Goal: Information Seeking & Learning: Learn about a topic

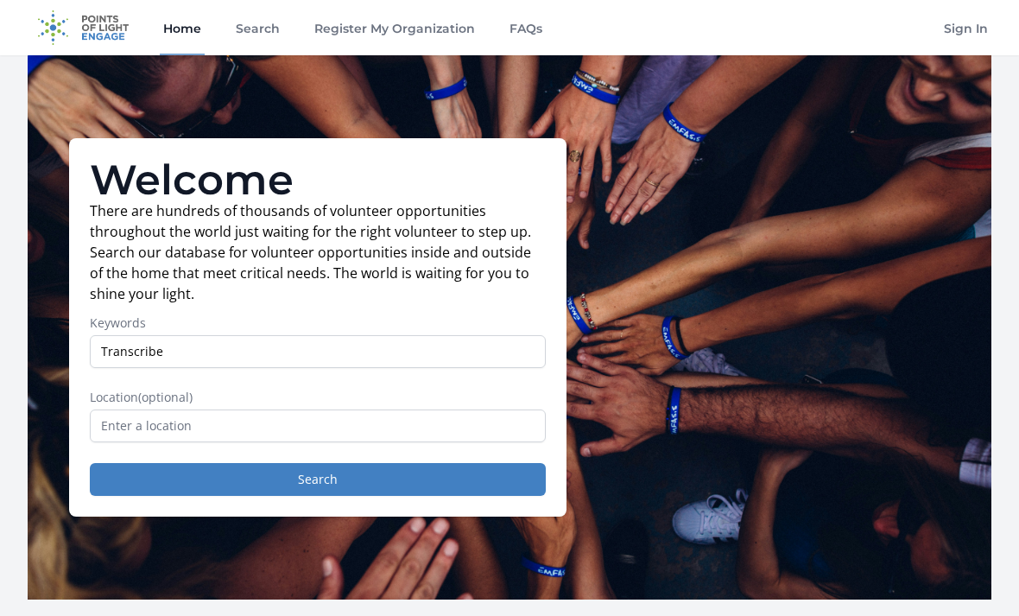
type input "Transcribe"
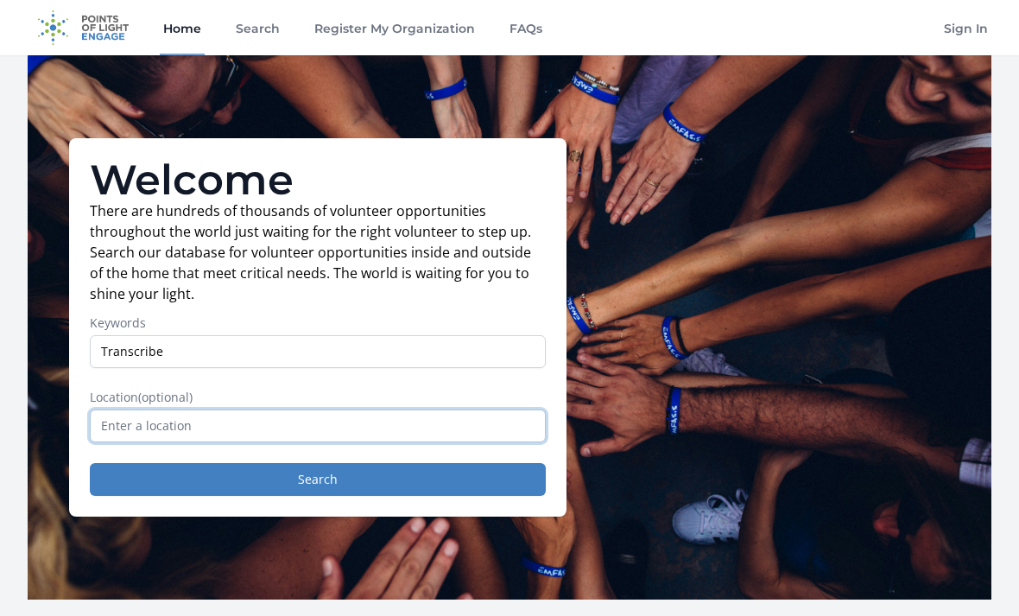
click at [237, 423] on input "text" at bounding box center [318, 425] width 456 height 33
type input "virtual"
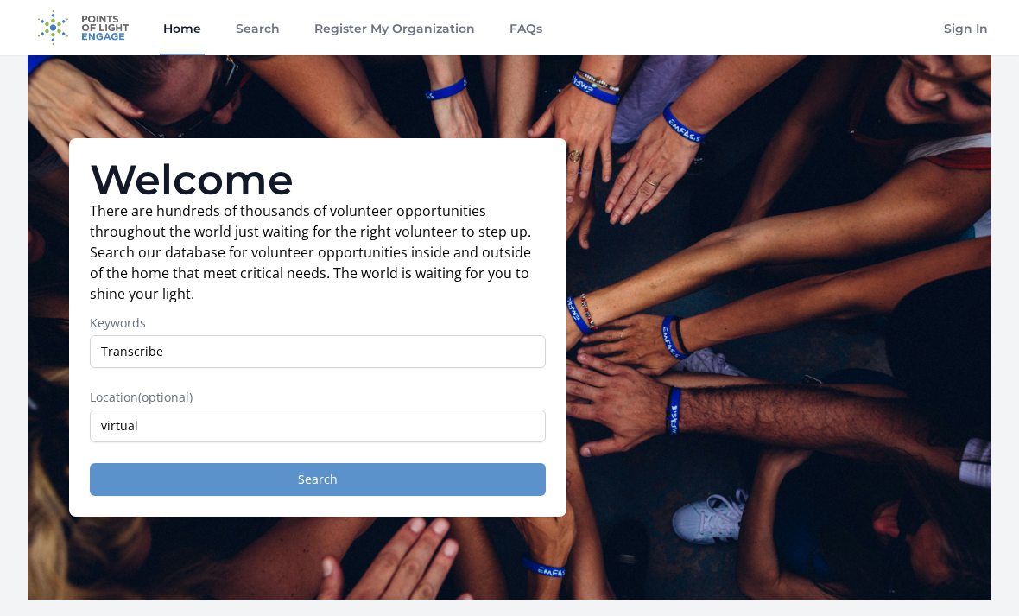
click at [160, 483] on button "Search" at bounding box center [318, 479] width 456 height 33
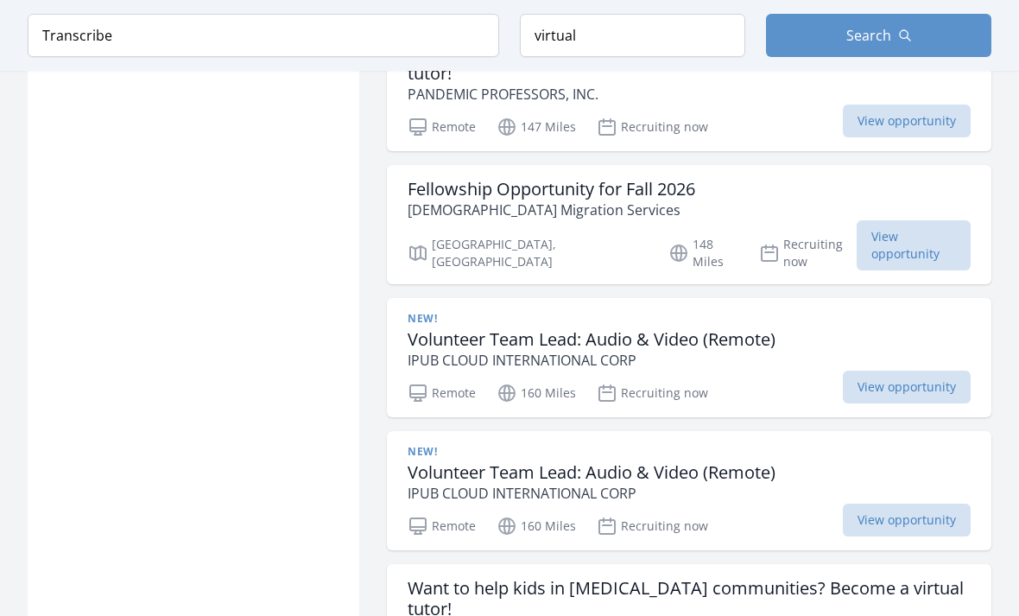
scroll to position [2226, 0]
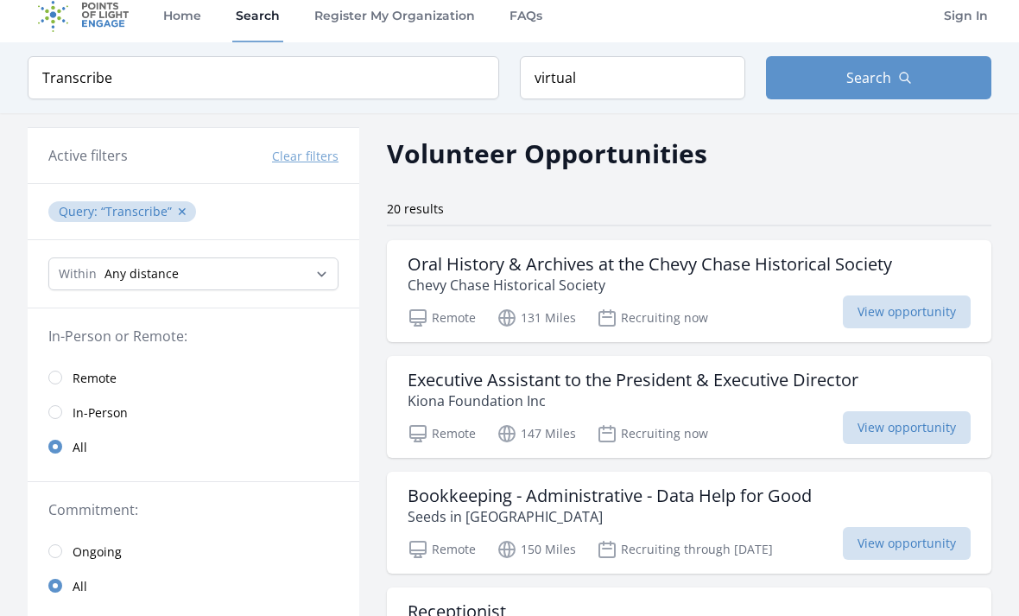
scroll to position [21, 0]
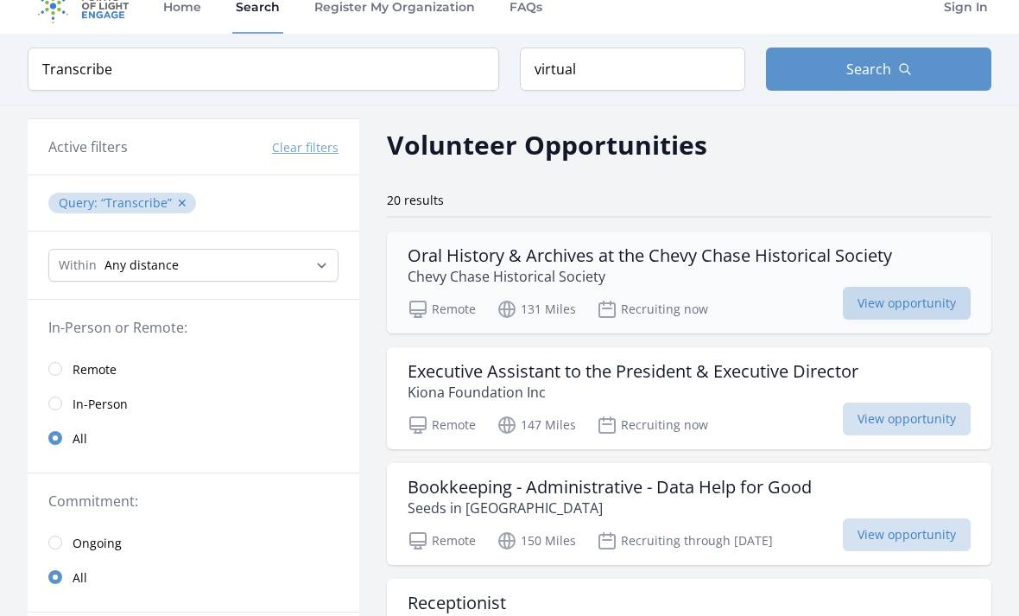
click at [907, 294] on span "View opportunity" at bounding box center [907, 304] width 128 height 33
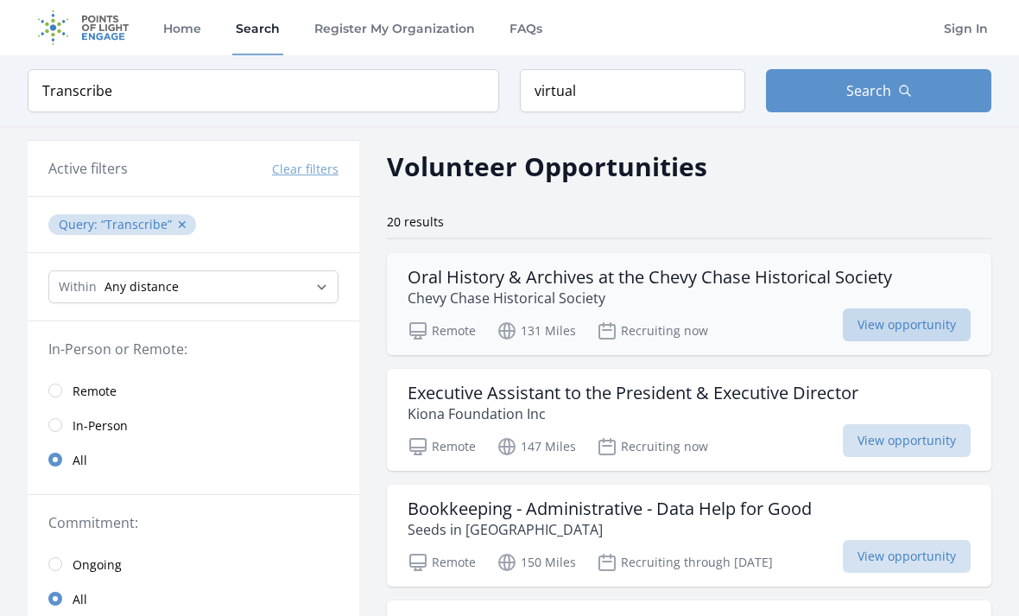
scroll to position [77, 0]
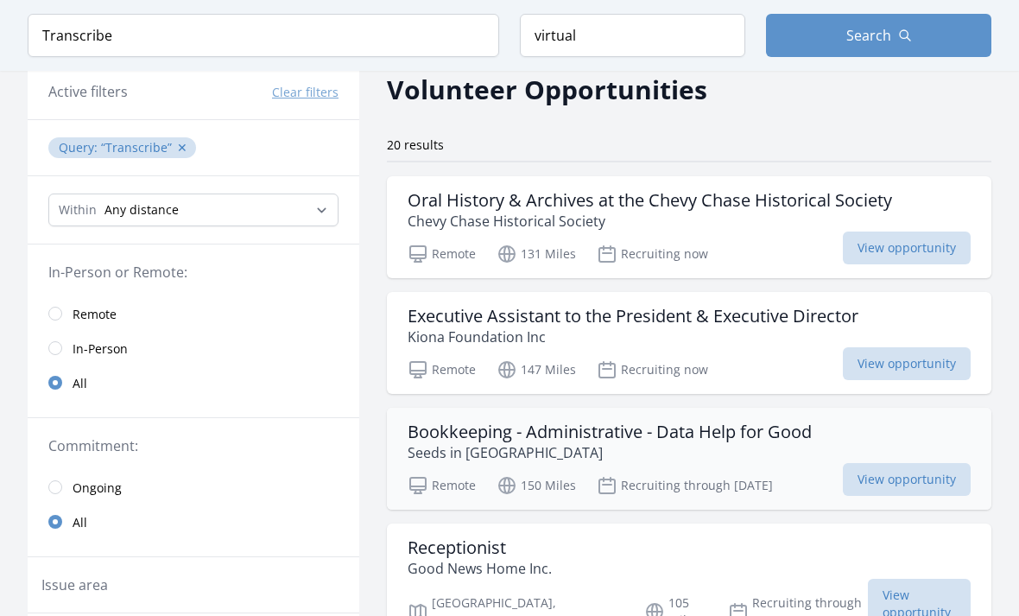
click at [986, 431] on div "Bookkeeping - Administrative - Data Help for Good Seeds in the Middle Remote 15…" at bounding box center [689, 459] width 604 height 102
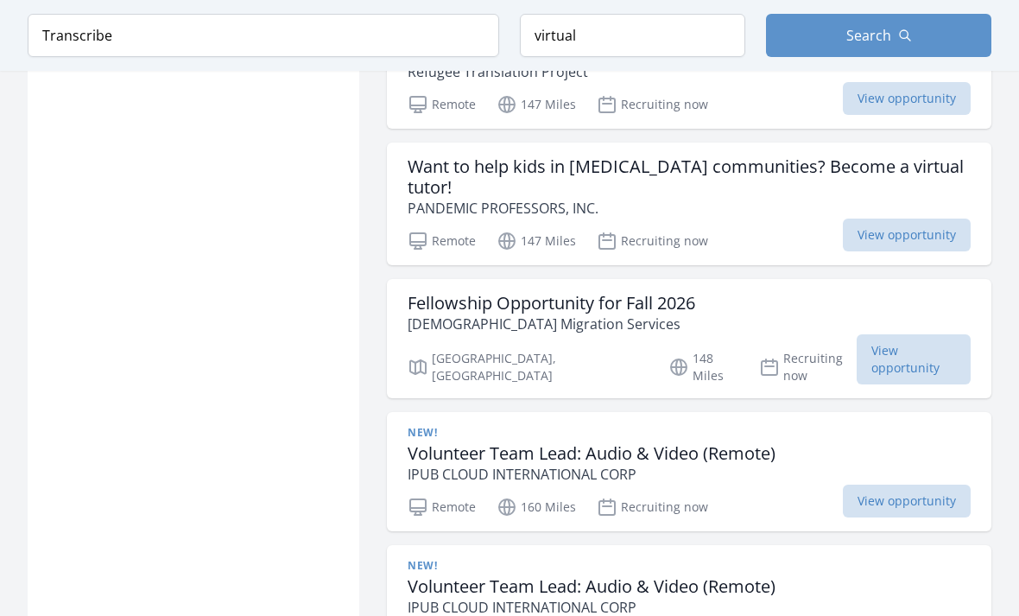
scroll to position [2112, 0]
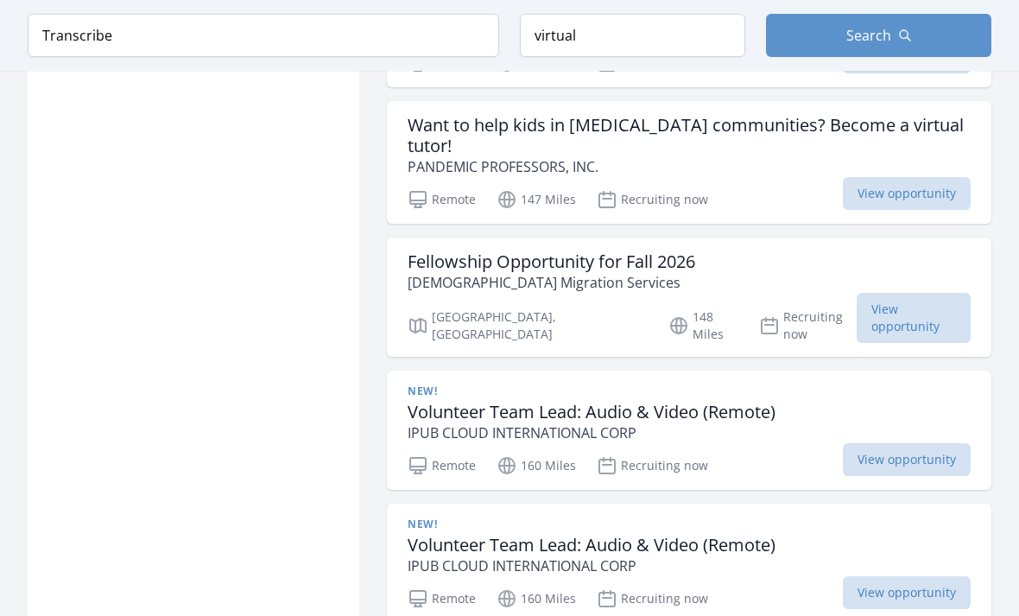
scroll to position [2152, 0]
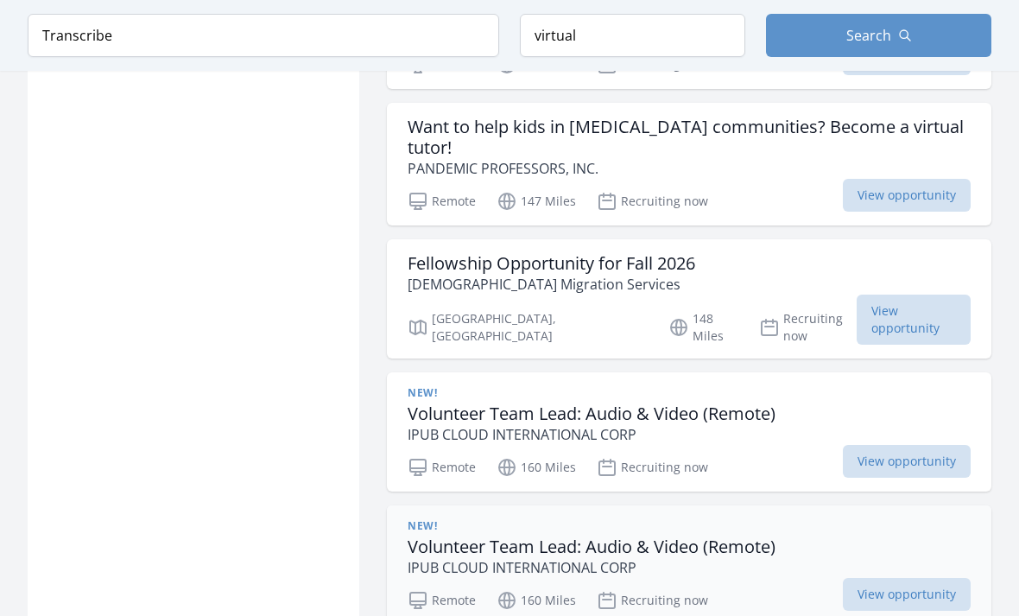
click at [974, 505] on div "New! Volunteer Team Lead: Audio & Video (Remote) IPUB CLOUD INTERNATIONAL CORP …" at bounding box center [689, 564] width 604 height 119
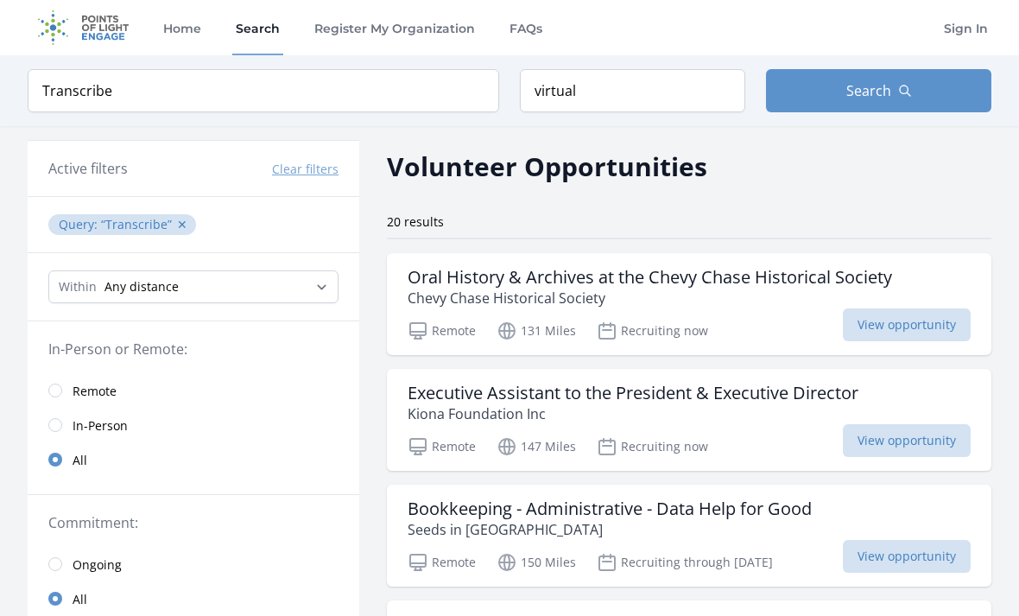
scroll to position [2281, 0]
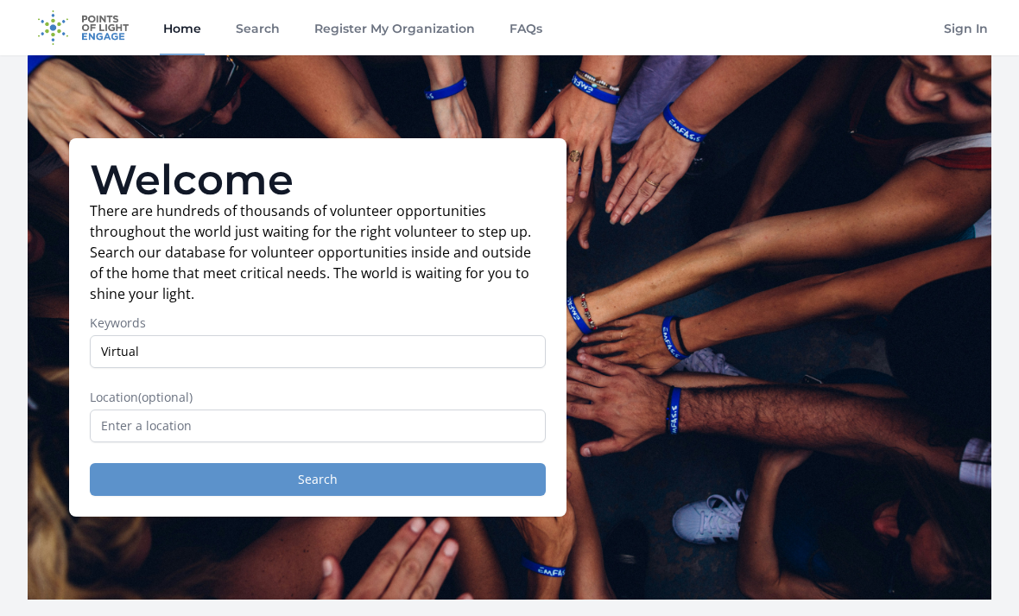
type input "Virtual"
click at [320, 477] on button "Search" at bounding box center [318, 479] width 456 height 33
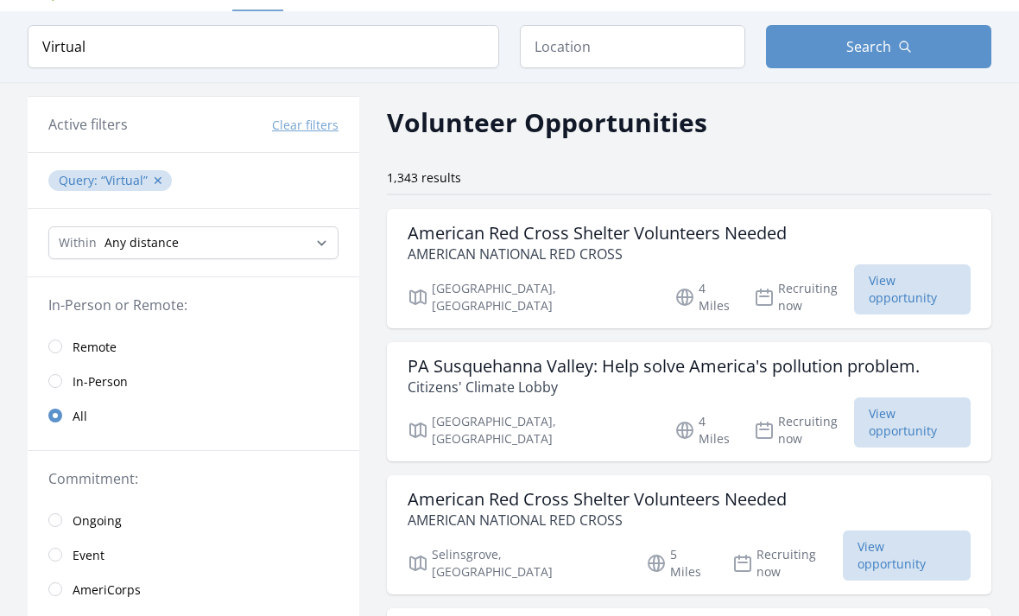
scroll to position [16, 0]
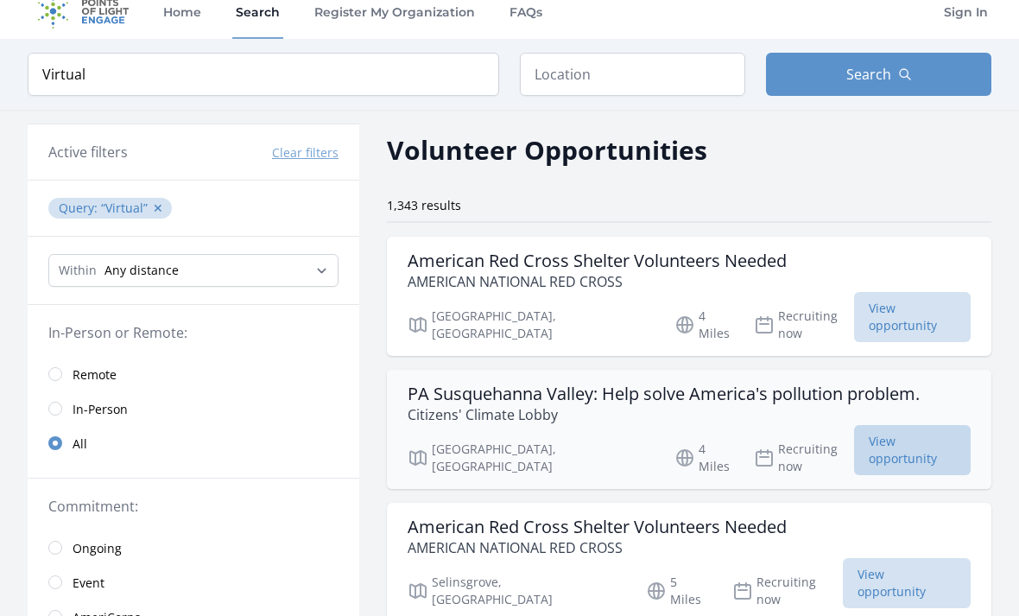
click at [918, 425] on span "View opportunity" at bounding box center [912, 450] width 117 height 50
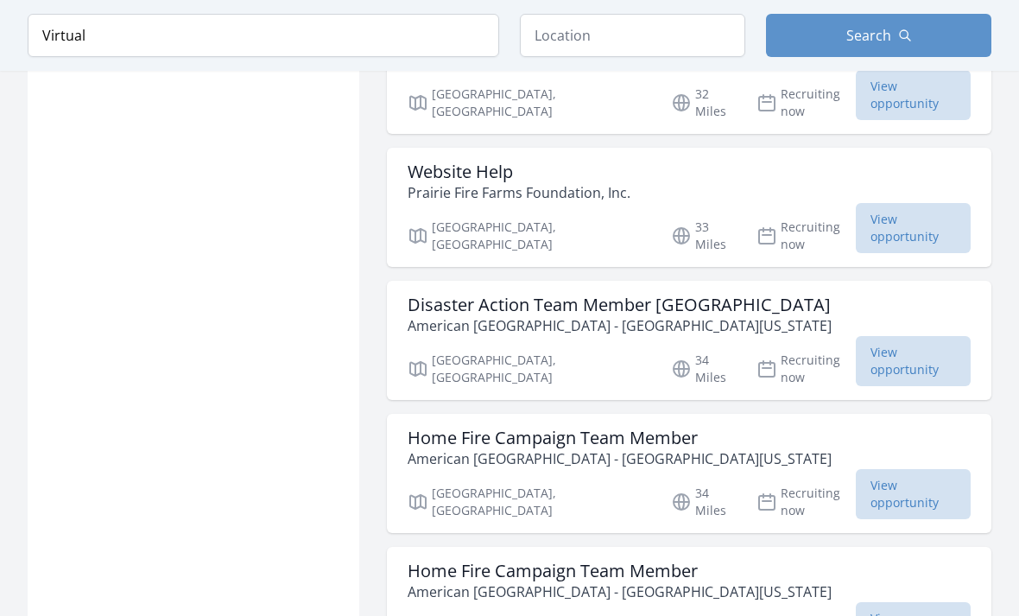
scroll to position [1834, 0]
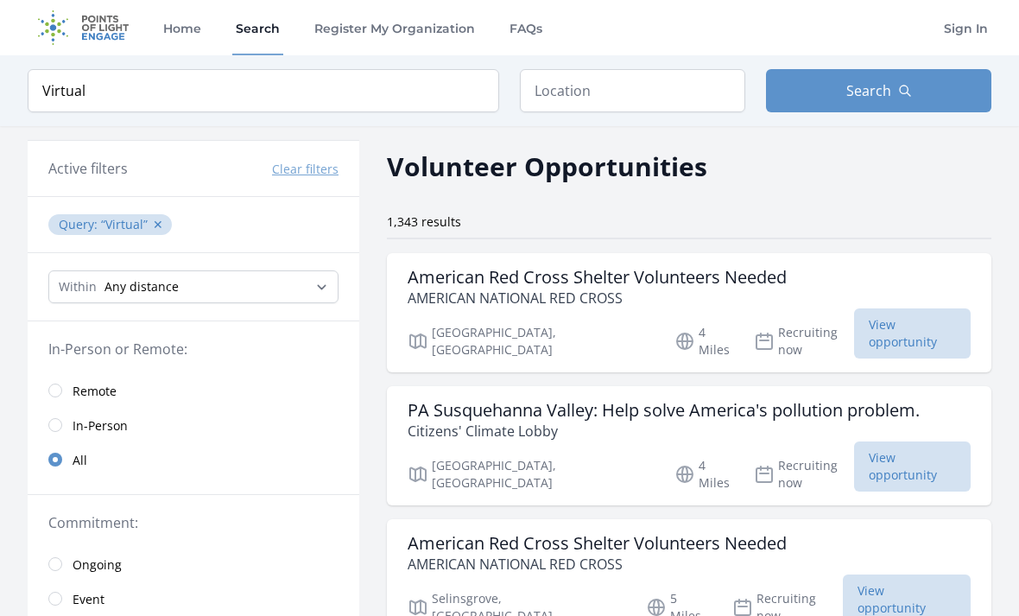
click at [50, 388] on input "radio" at bounding box center [55, 390] width 14 height 14
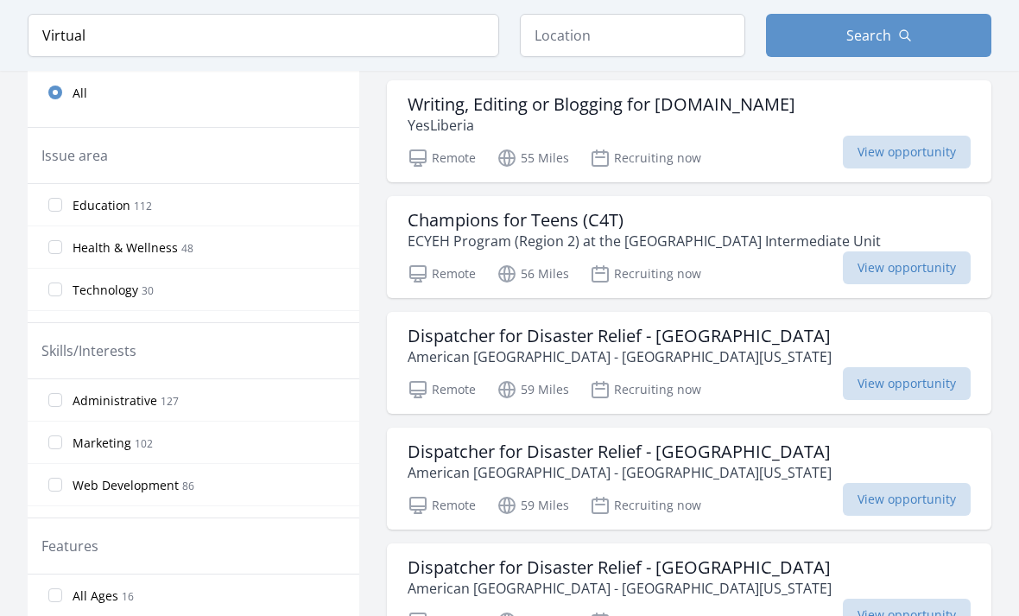
scroll to position [541, 0]
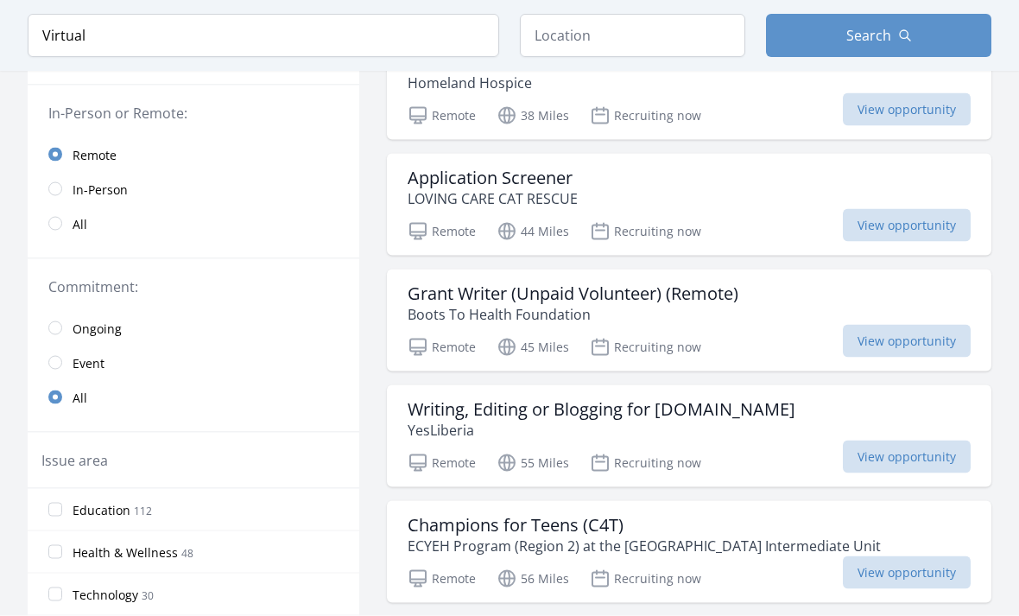
scroll to position [238, 0]
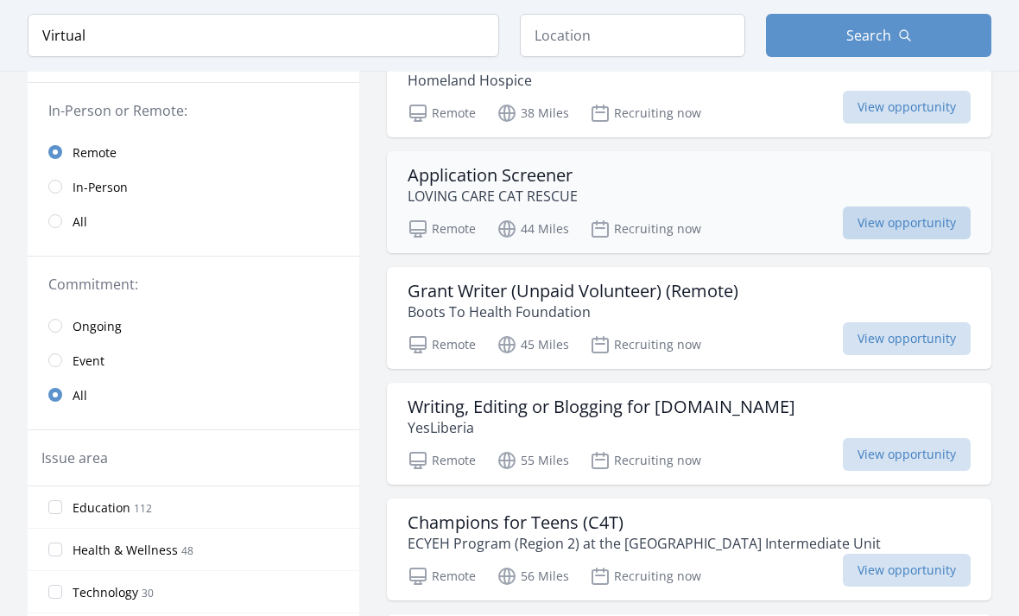
click at [937, 224] on span "View opportunity" at bounding box center [907, 222] width 128 height 33
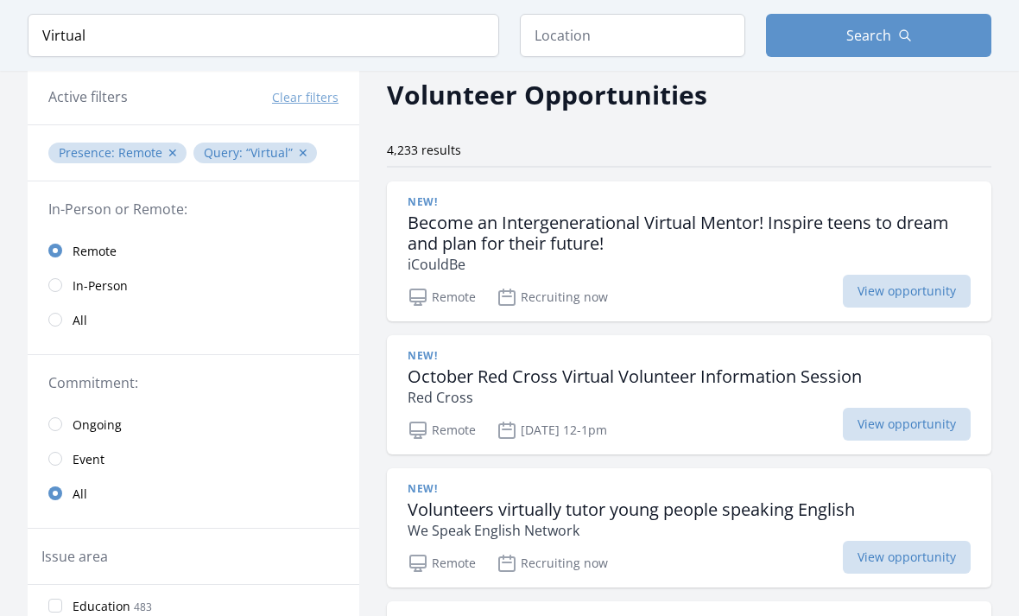
scroll to position [72, 0]
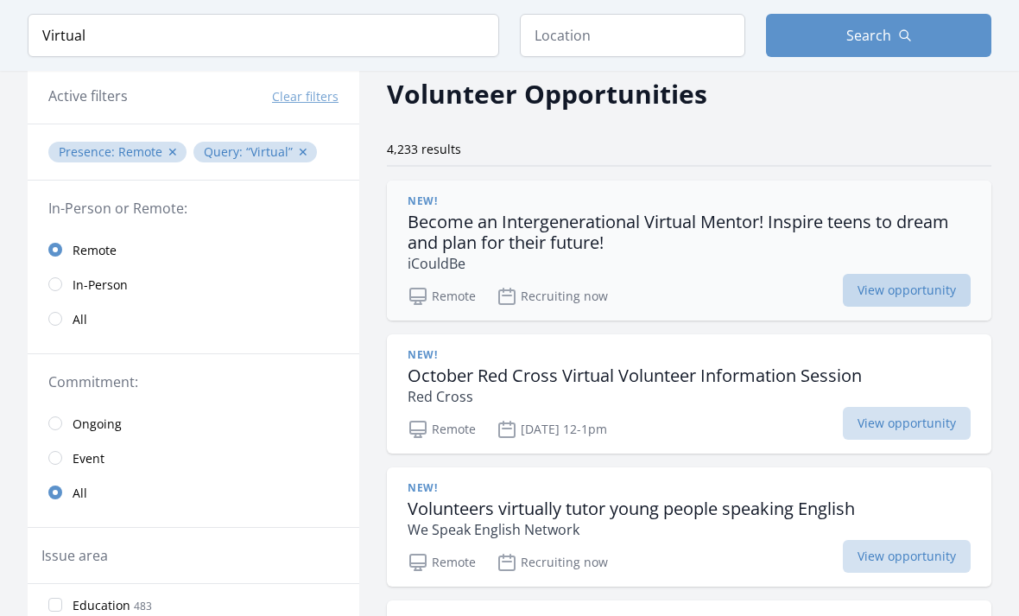
click at [933, 292] on span "View opportunity" at bounding box center [907, 291] width 128 height 33
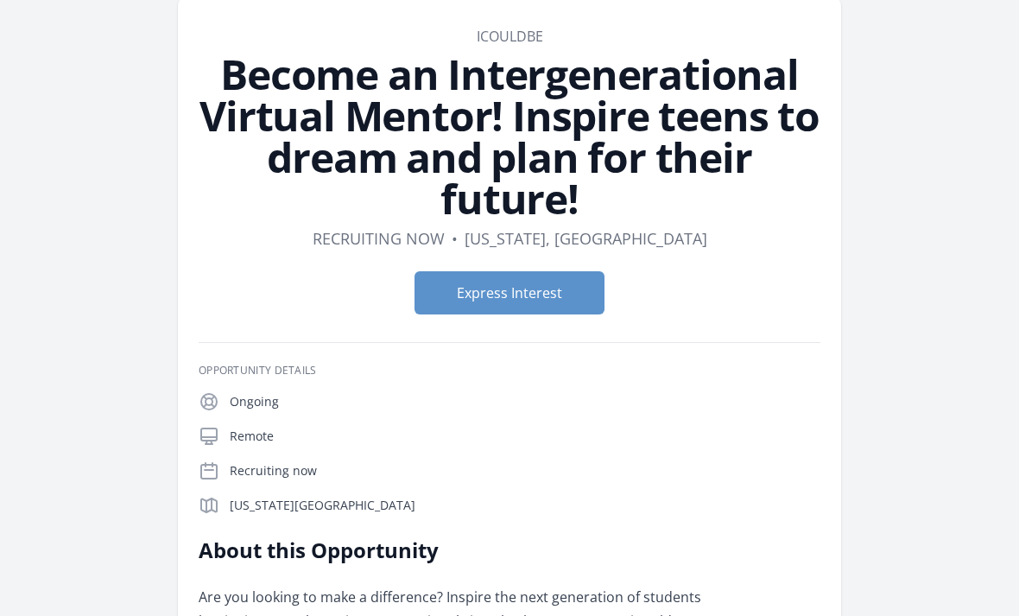
scroll to position [65, 0]
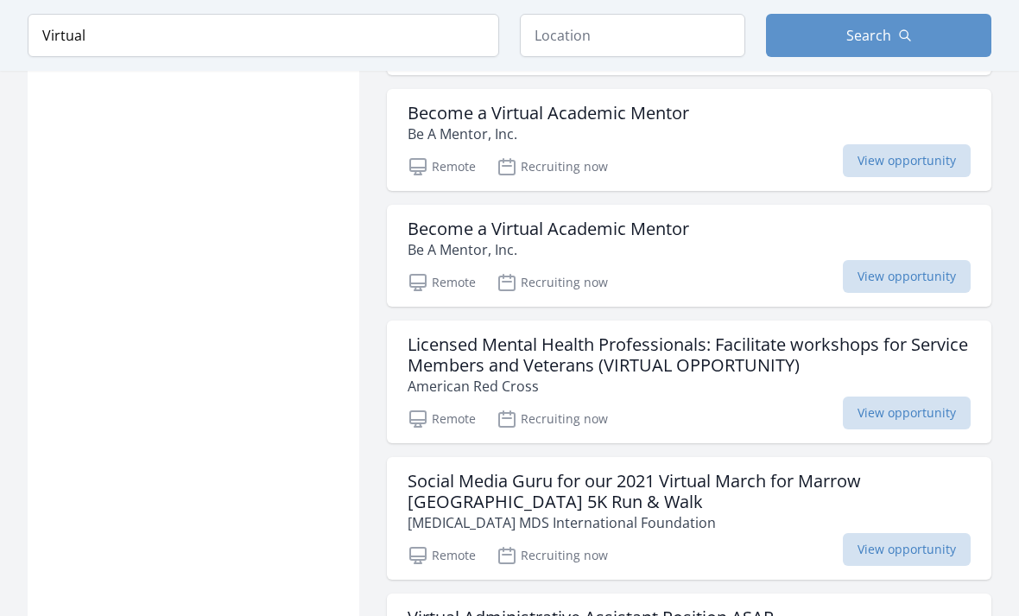
scroll to position [1917, 0]
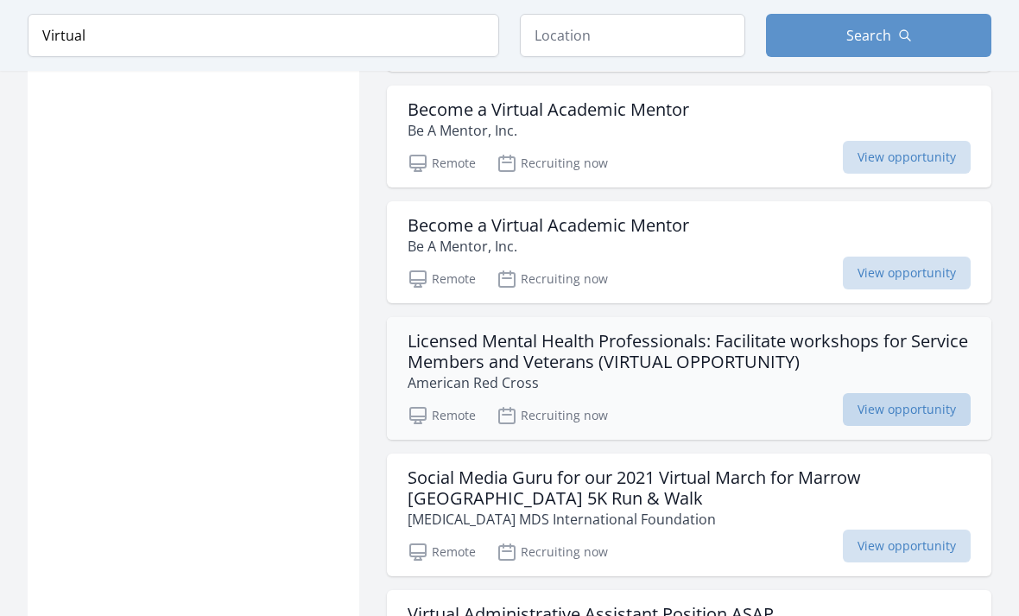
click at [905, 414] on span "View opportunity" at bounding box center [907, 409] width 128 height 33
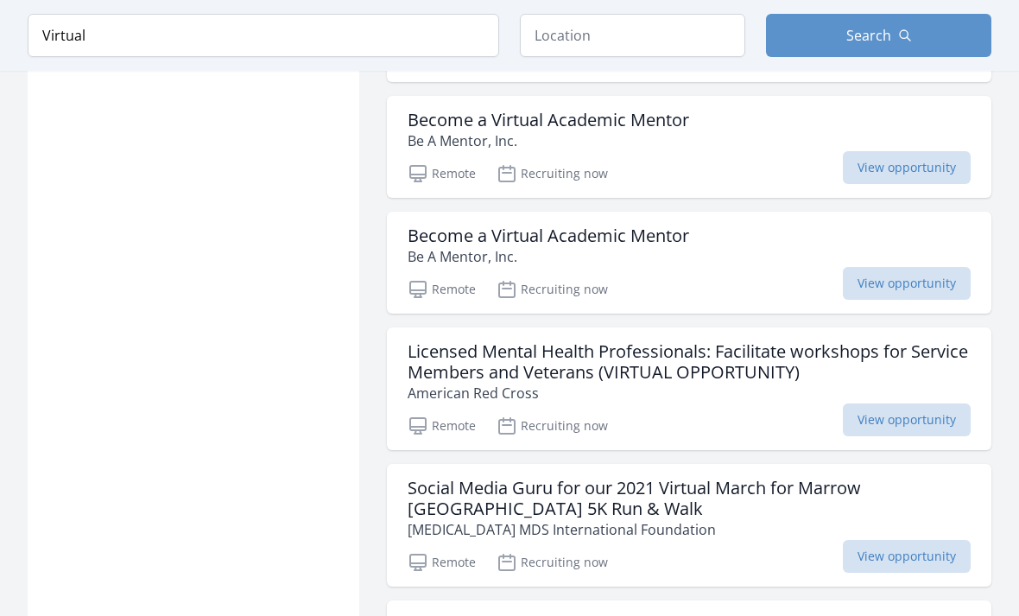
scroll to position [1908, 0]
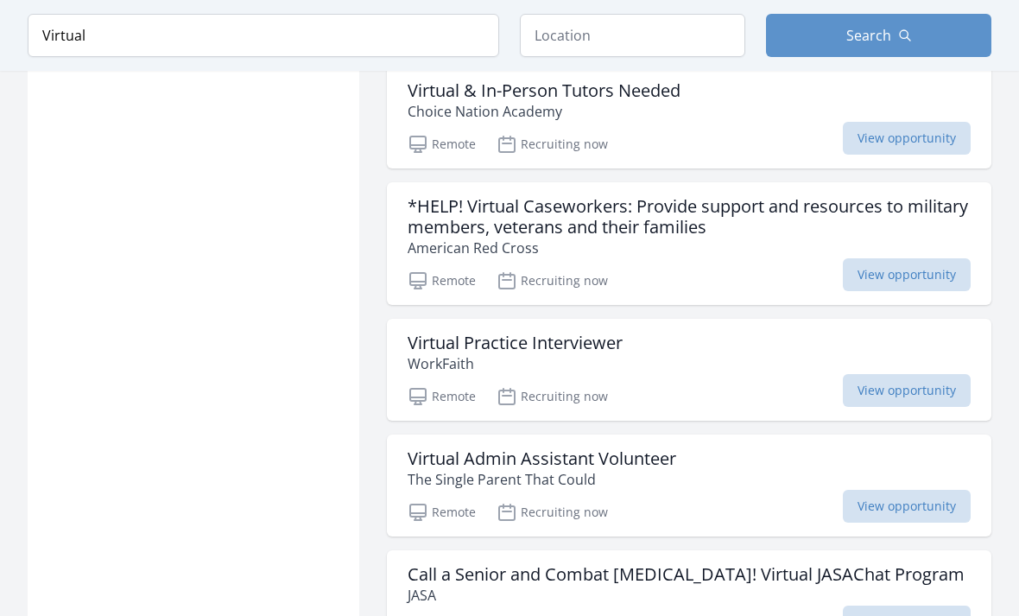
scroll to position [3818, 0]
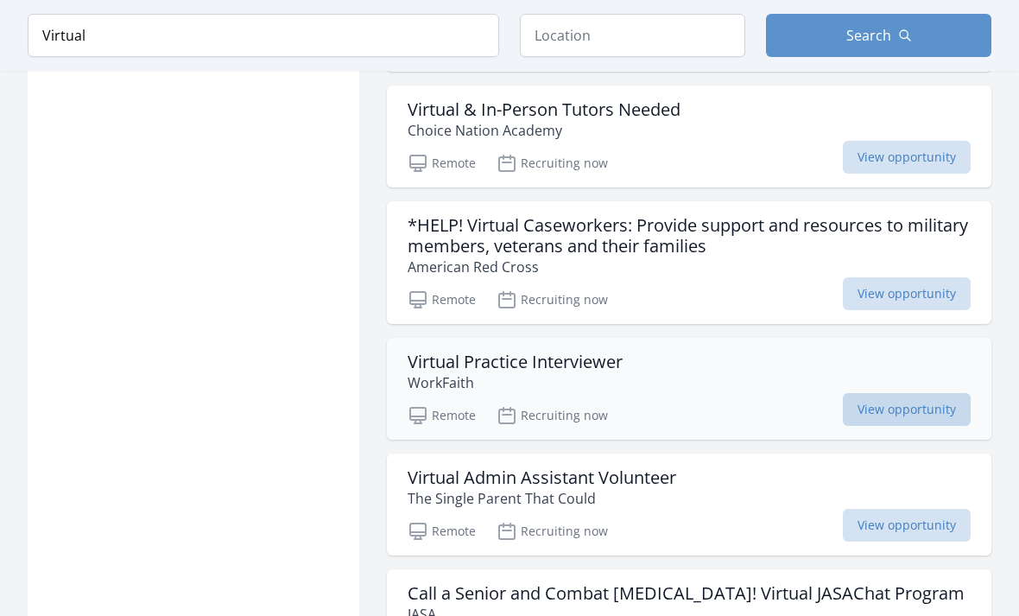
click at [911, 393] on span "View opportunity" at bounding box center [907, 409] width 128 height 33
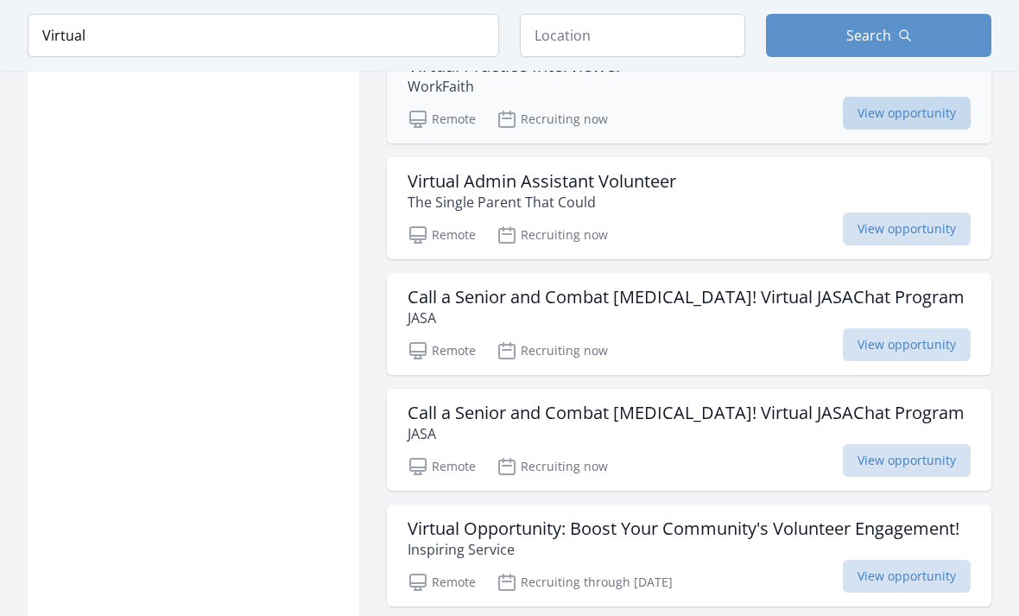
scroll to position [4119, 0]
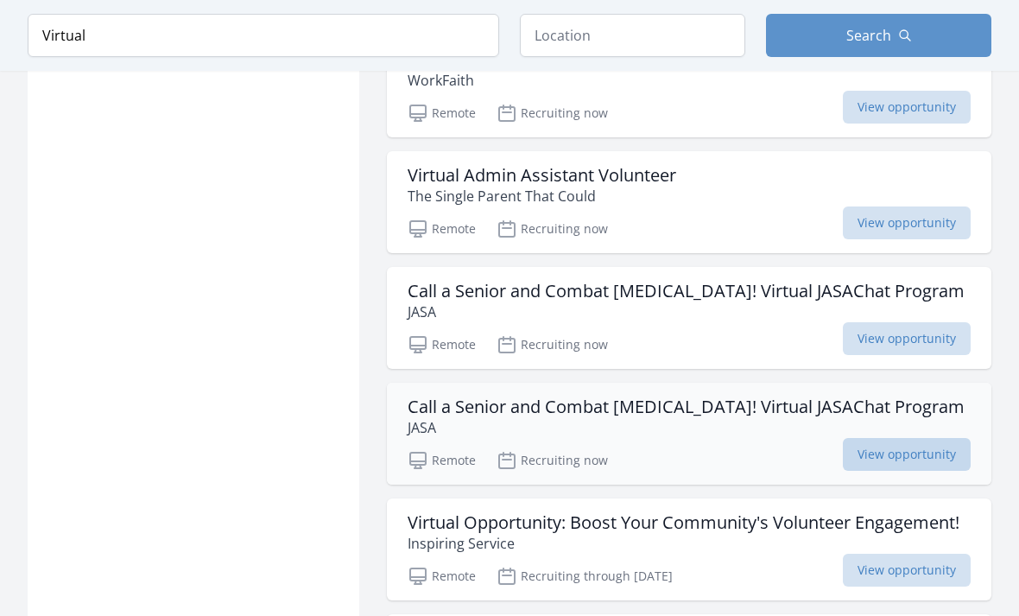
click at [925, 439] on span "View opportunity" at bounding box center [907, 455] width 128 height 33
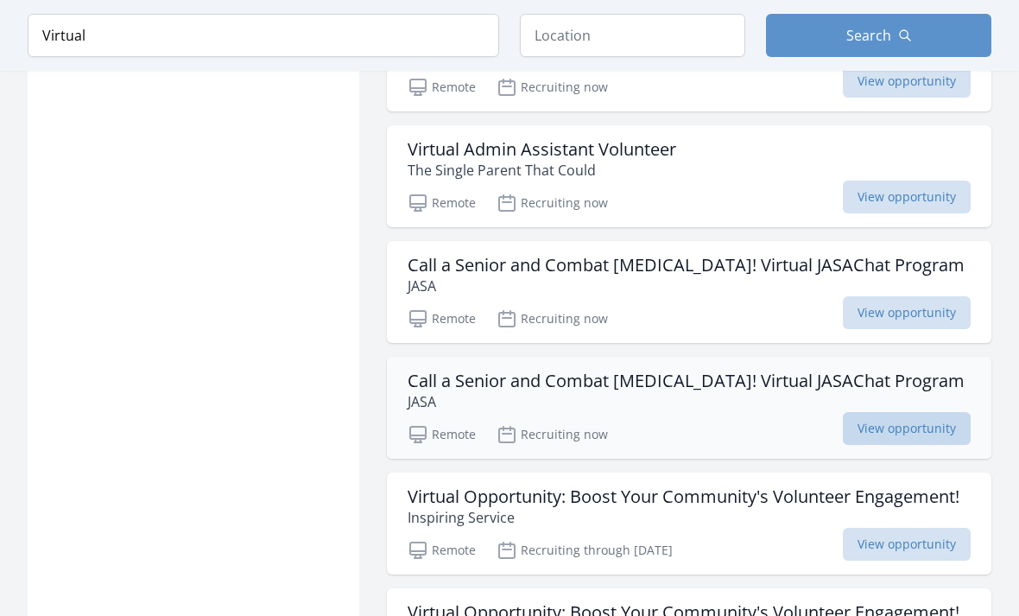
scroll to position [4176, 0]
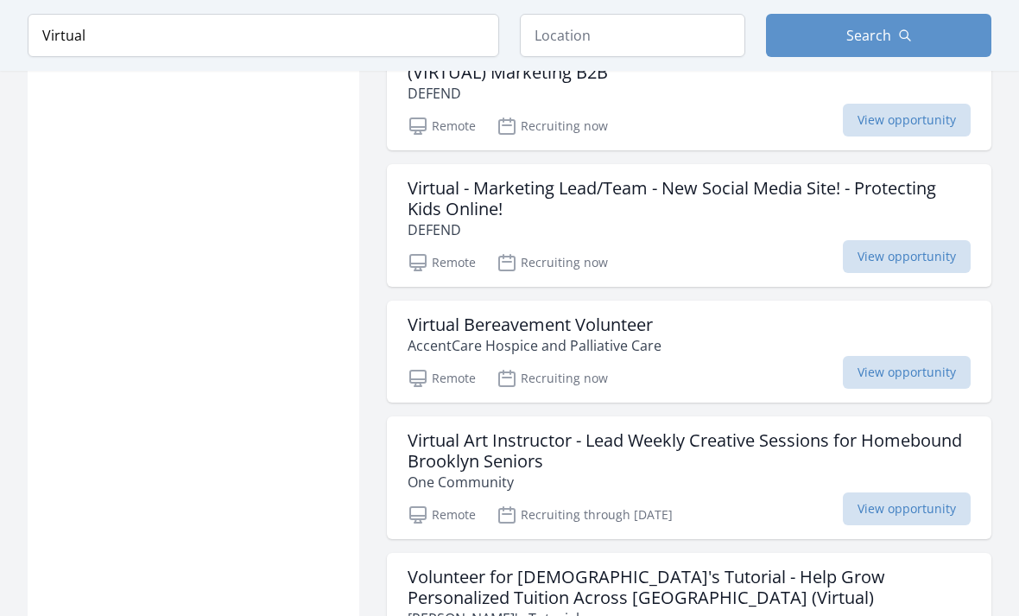
scroll to position [5496, 0]
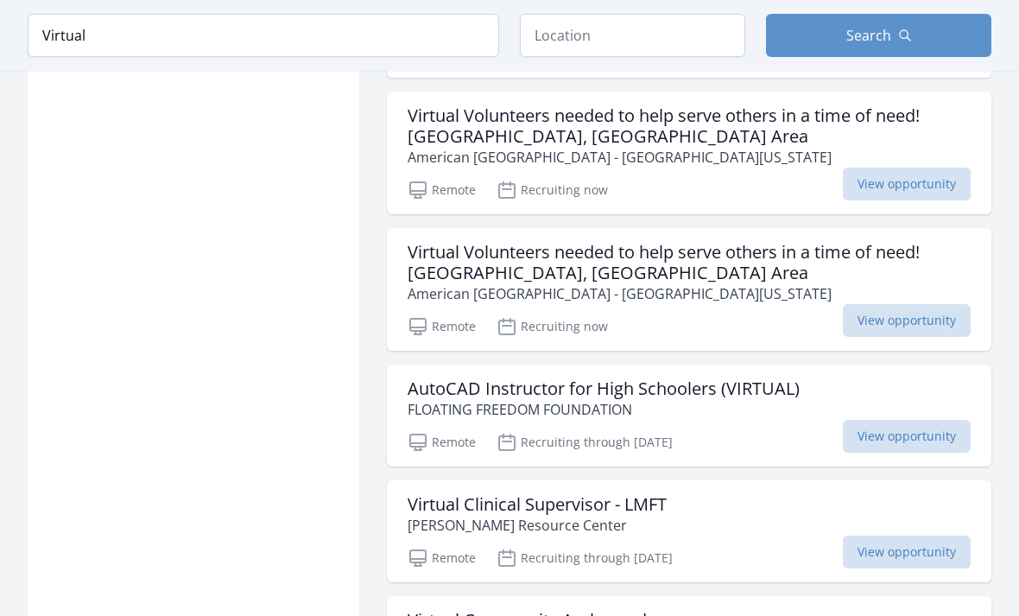
scroll to position [11044, 0]
click at [924, 535] on span "View opportunity" at bounding box center [907, 551] width 128 height 33
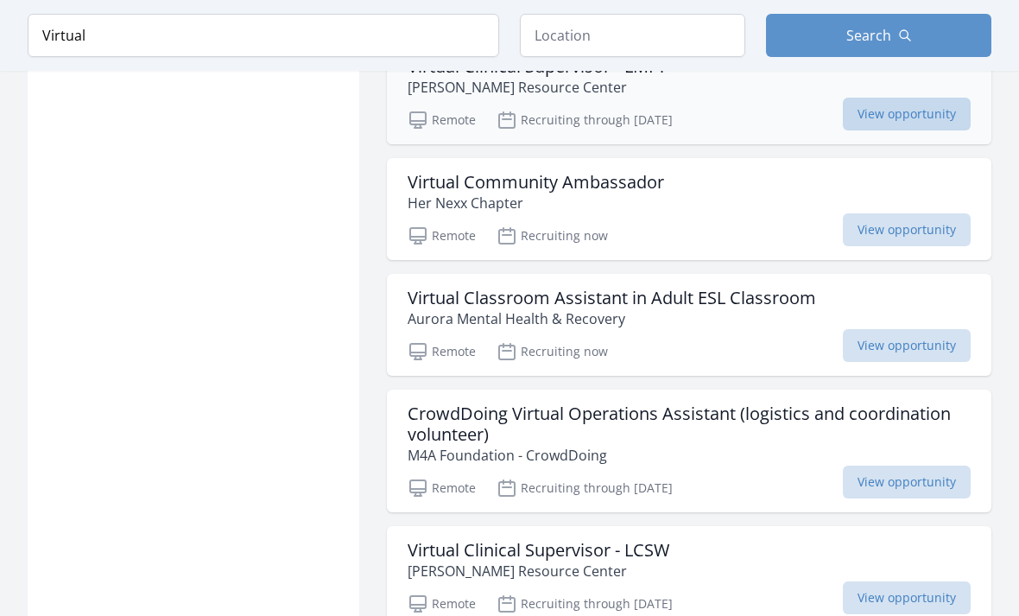
scroll to position [11486, 0]
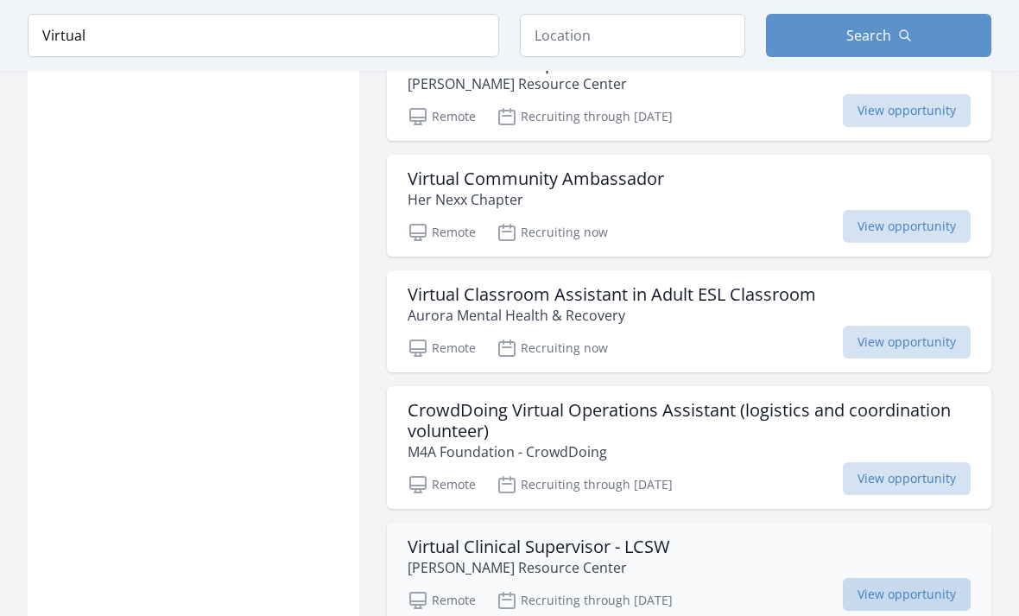
click at [916, 578] on span "View opportunity" at bounding box center [907, 594] width 128 height 33
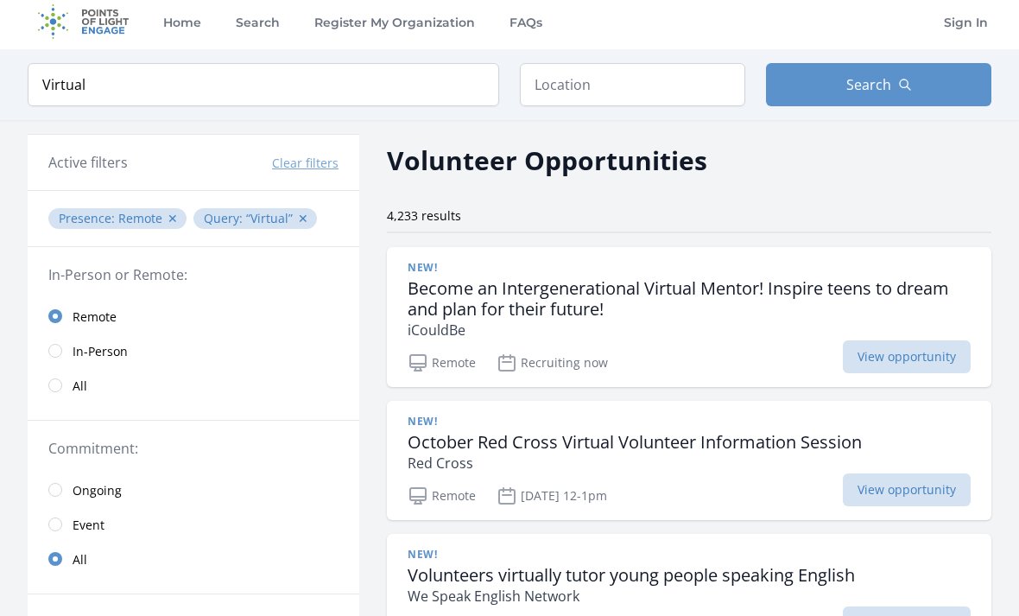
scroll to position [0, 0]
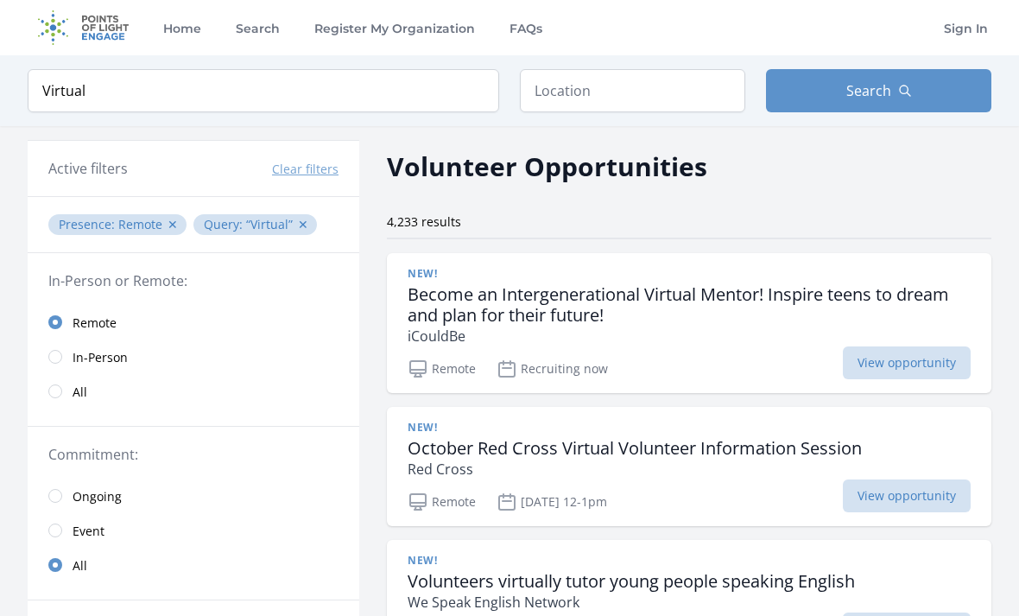
scroll to position [9503, 0]
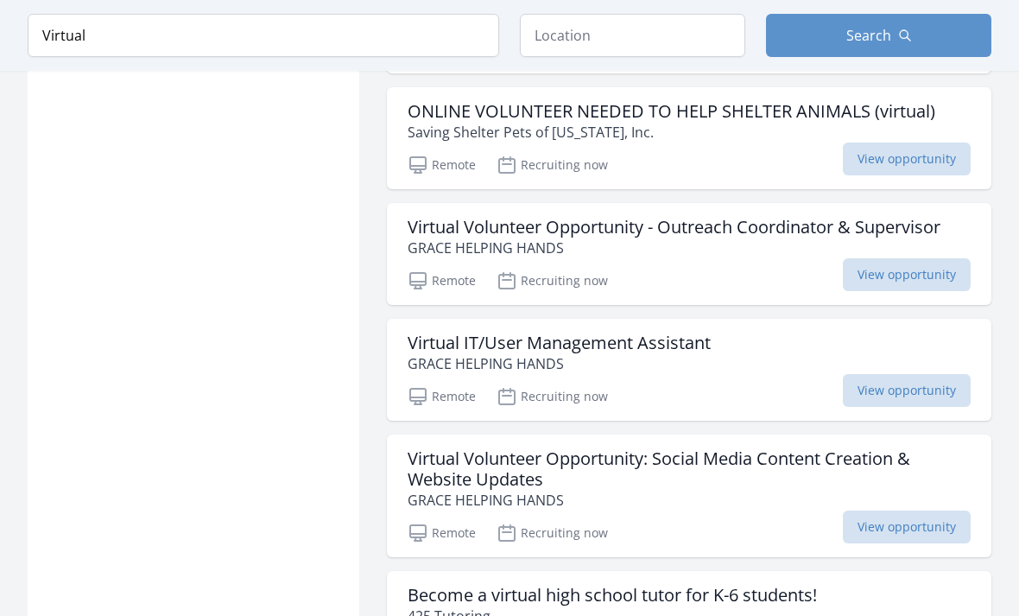
scroll to position [7280, 0]
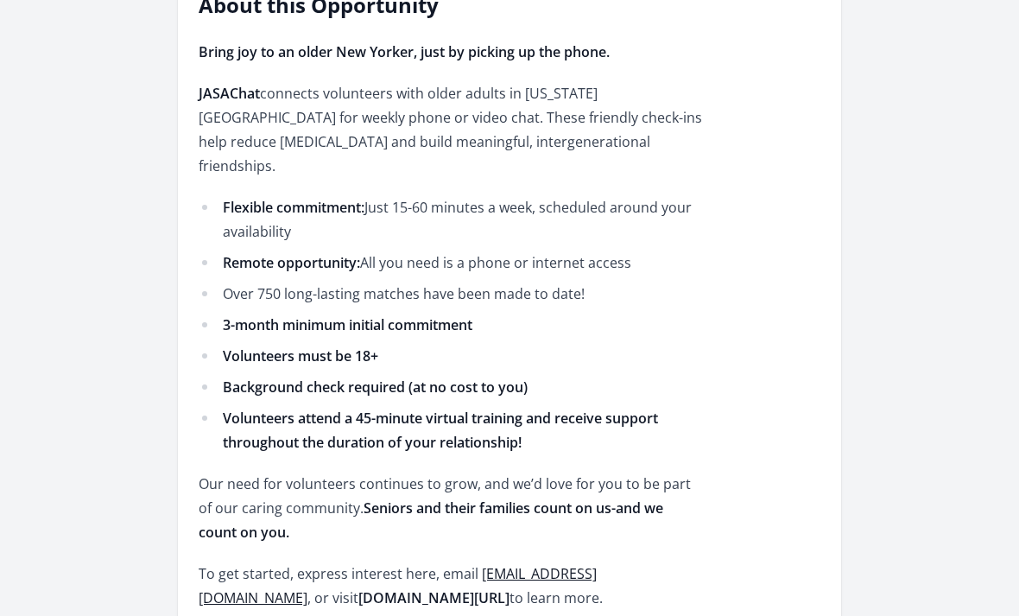
scroll to position [574, 0]
